Goal: Task Accomplishment & Management: Manage account settings

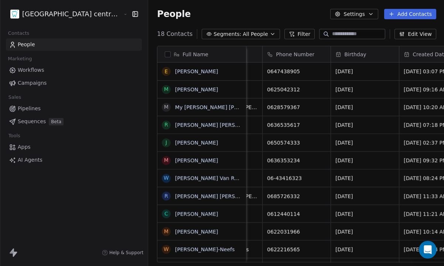
scroll to position [0, 224]
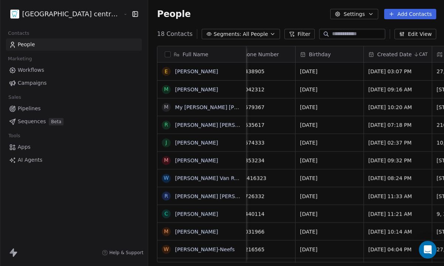
click at [45, 14] on html "Tandheelkundig centrum Sassembourg Contacts People Marketing Workflows Campaign…" at bounding box center [222, 133] width 444 height 266
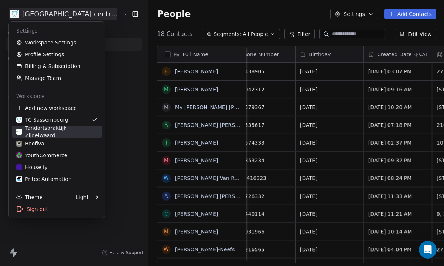
click at [58, 127] on link "Tandartspraktijk Zijdelwaard" at bounding box center [57, 132] width 90 height 12
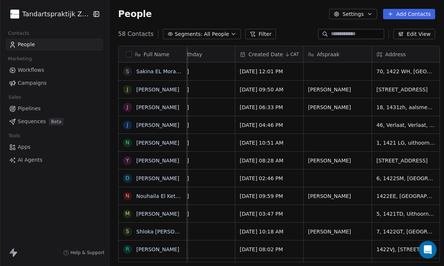
scroll to position [0, 442]
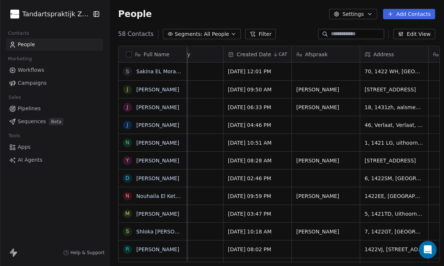
click at [68, 13] on html "Tandartspraktijk Zijdelwaard Contacts People Marketing Workflows Campaigns Sale…" at bounding box center [222, 133] width 444 height 266
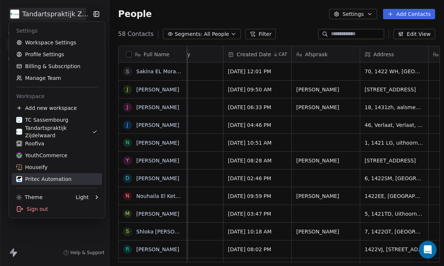
click at [41, 176] on div "Pritec Automation" at bounding box center [43, 178] width 55 height 7
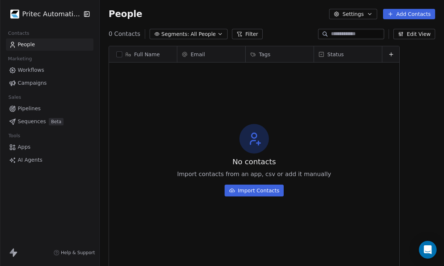
scroll to position [234, 344]
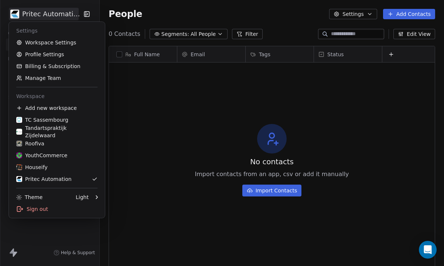
click at [45, 16] on html "Pritec Automation Contacts People Marketing Workflows Campaigns Sales Pipelines…" at bounding box center [222, 133] width 444 height 266
click at [58, 42] on link "Workspace Settings" at bounding box center [57, 43] width 90 height 12
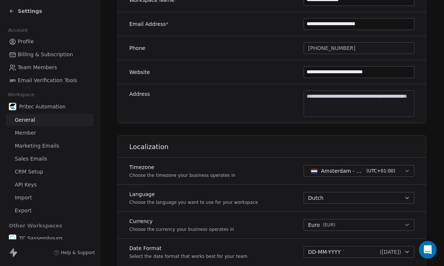
click at [38, 145] on span "Marketing Emails" at bounding box center [37, 146] width 44 height 8
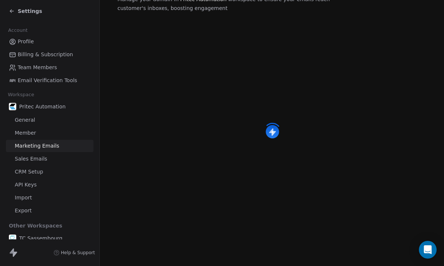
scroll to position [86, 0]
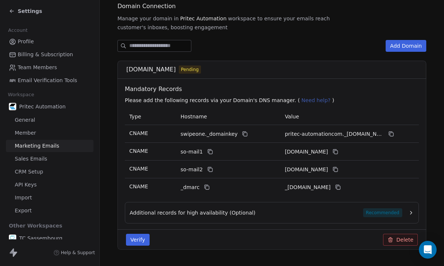
click at [136, 233] on button "Verify" at bounding box center [138, 239] width 24 height 12
click at [144, 233] on button "Verify" at bounding box center [138, 239] width 24 height 12
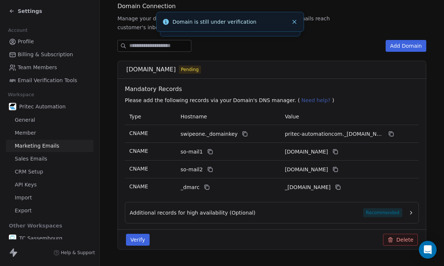
scroll to position [97, 0]
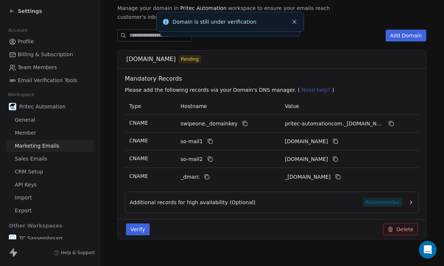
click at [197, 198] on span "Additional records for high availability (Optional)" at bounding box center [193, 201] width 126 height 7
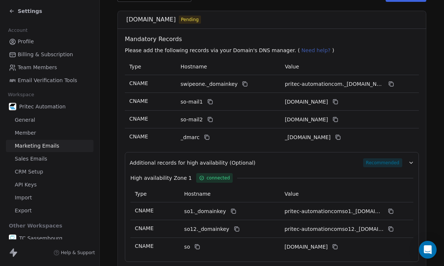
scroll to position [129, 0]
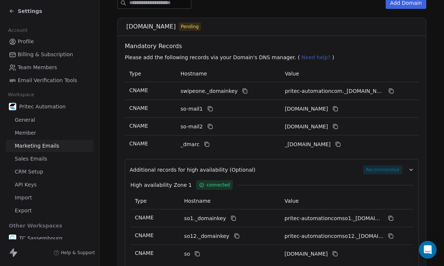
click at [186, 140] on span "_dmarc" at bounding box center [190, 144] width 19 height 8
click at [175, 137] on td "CNAME" at bounding box center [150, 144] width 51 height 18
click at [186, 140] on span "_dmarc" at bounding box center [190, 144] width 19 height 8
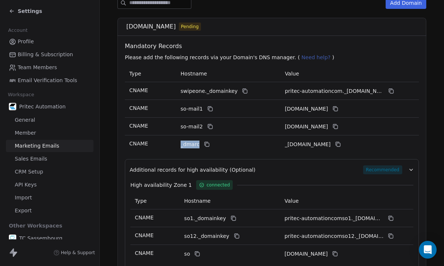
click at [186, 140] on span "_dmarc" at bounding box center [190, 144] width 19 height 8
click at [177, 136] on td "_dmarc" at bounding box center [228, 144] width 104 height 18
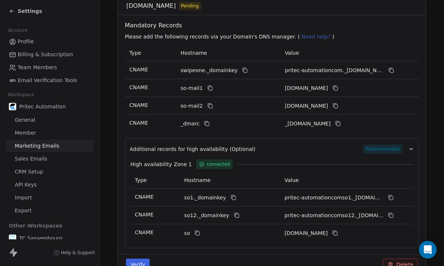
scroll to position [132, 0]
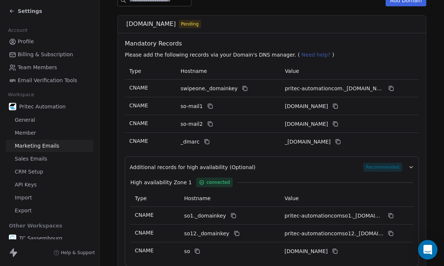
click at [420, 246] on div "Open Intercom Messenger" at bounding box center [428, 250] width 20 height 20
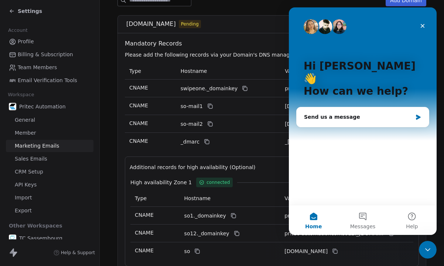
scroll to position [0, 0]
click at [373, 221] on button "Messages" at bounding box center [362, 220] width 49 height 30
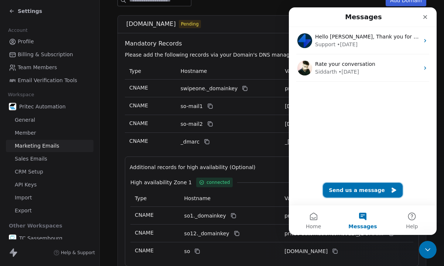
click at [368, 195] on button "Send us a message" at bounding box center [363, 189] width 80 height 15
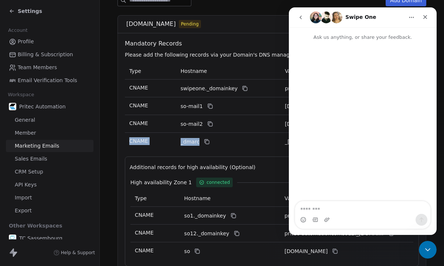
drag, startPoint x: 127, startPoint y: 132, endPoint x: 229, endPoint y: 136, distance: 101.6
click at [229, 136] on tr "CNAME _dmarc _dmarc.swipeone.email" at bounding box center [272, 142] width 294 height 18
copy tr "CNAME _dmarc"
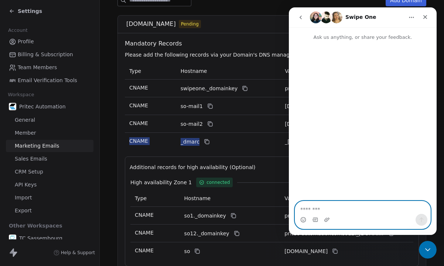
click at [328, 209] on textarea "Message…" at bounding box center [362, 207] width 135 height 13
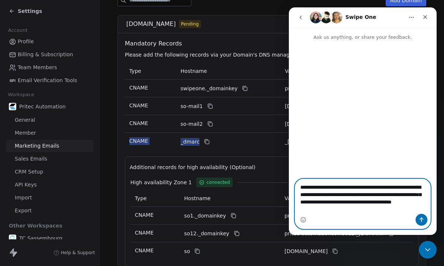
type textarea "**********"
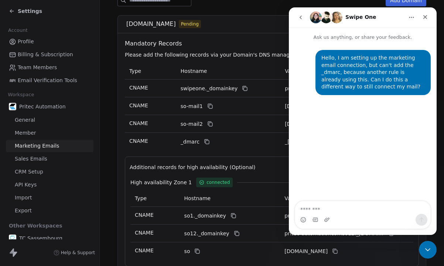
click at [267, 156] on div "Additional records for high availability (Optional) Recommended High availabili…" at bounding box center [272, 211] width 294 height 110
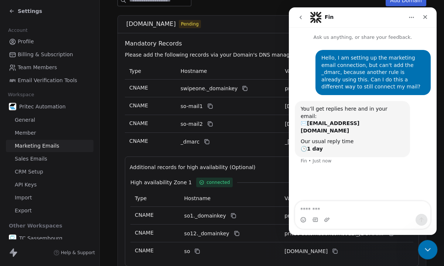
click at [421, 247] on div "Close Intercom Messenger" at bounding box center [427, 248] width 18 height 18
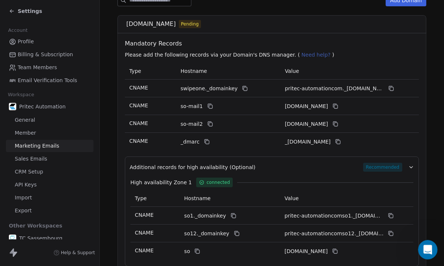
click at [421, 247] on div "Open Intercom Messenger" at bounding box center [426, 248] width 24 height 24
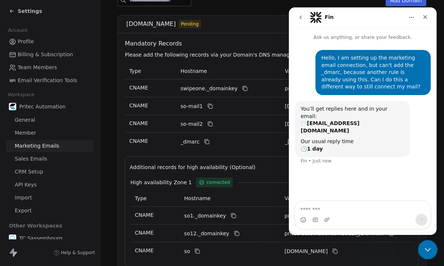
click at [422, 248] on icon "Close Intercom Messenger" at bounding box center [426, 248] width 9 height 9
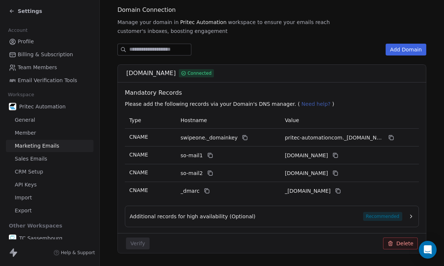
scroll to position [84, 0]
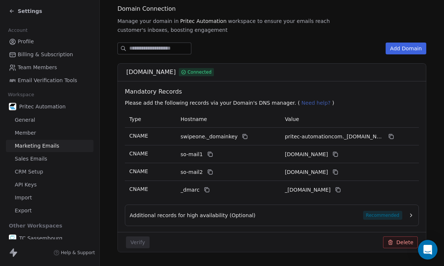
click at [430, 251] on icon "Open Intercom Messenger" at bounding box center [427, 249] width 8 height 10
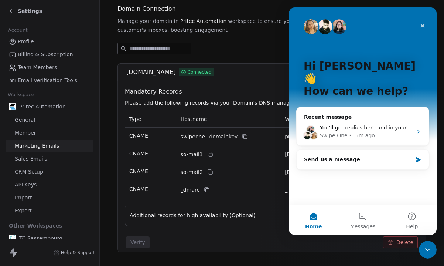
scroll to position [0, 0]
click at [378, 131] on div "Swipe One • 15m ago" at bounding box center [366, 135] width 93 height 8
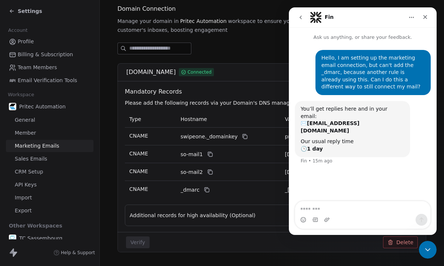
click at [347, 209] on textarea "Message…" at bounding box center [362, 207] width 135 height 13
type textarea "**********"
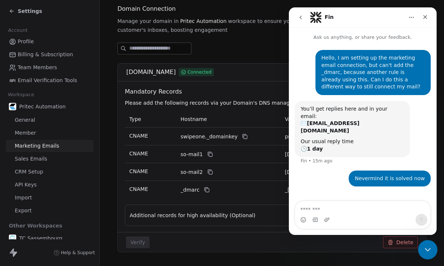
click at [428, 249] on icon "Close Intercom Messenger" at bounding box center [426, 248] width 9 height 9
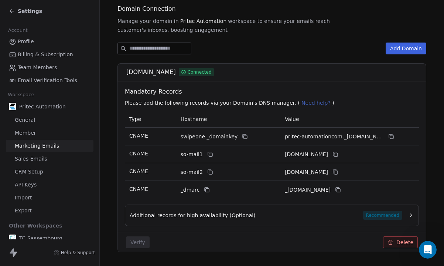
click at [219, 211] on span "Additional records for high availability (Optional)" at bounding box center [193, 214] width 126 height 7
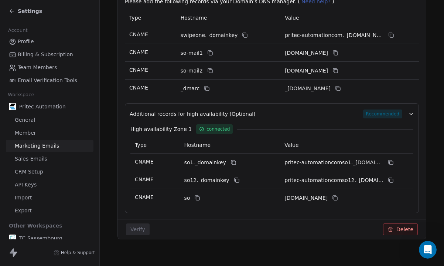
click at [244, 110] on span "Additional records for high availability (Optional)" at bounding box center [193, 113] width 126 height 7
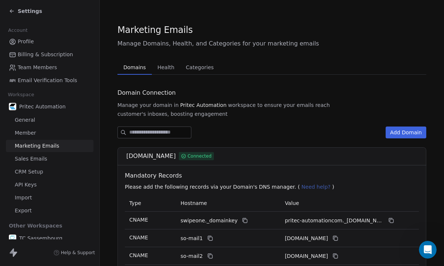
click at [163, 71] on span "Health" at bounding box center [165, 67] width 23 height 10
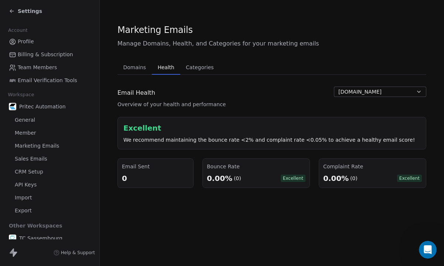
click at [137, 68] on span "Domains" at bounding box center [134, 67] width 29 height 10
